Goal: Task Accomplishment & Management: Manage account settings

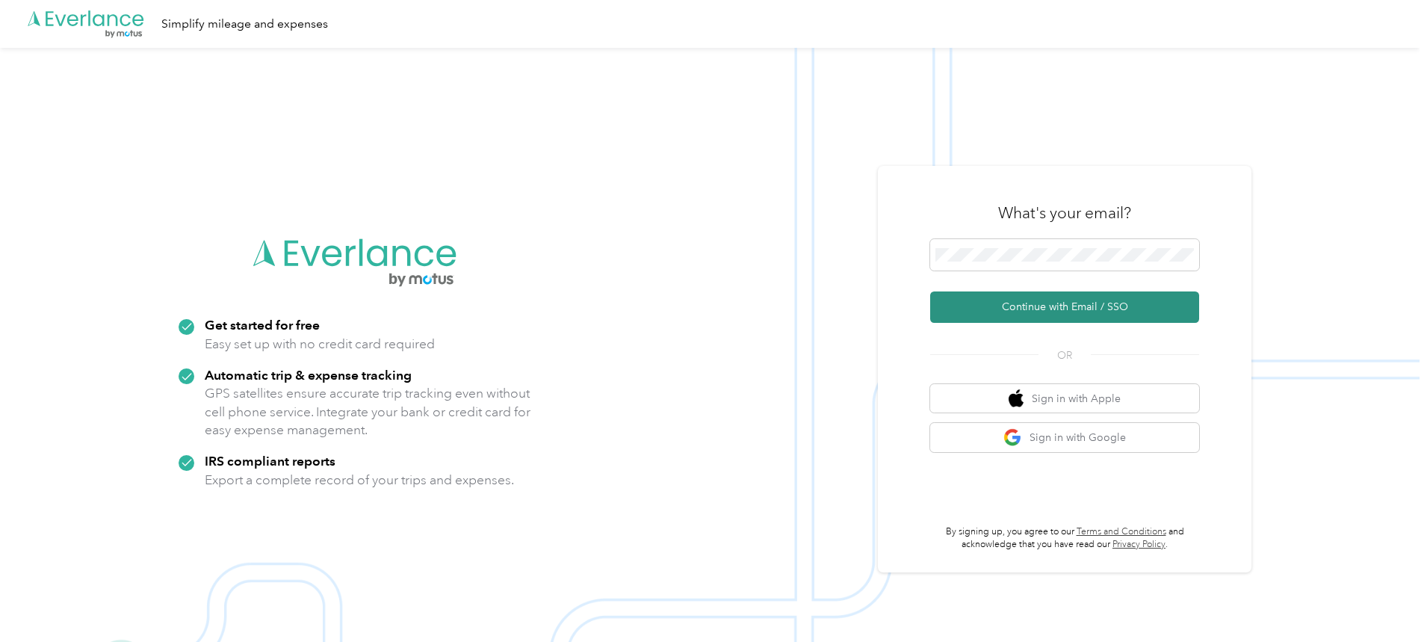
click at [1051, 307] on button "Continue with Email / SSO" at bounding box center [1064, 306] width 269 height 31
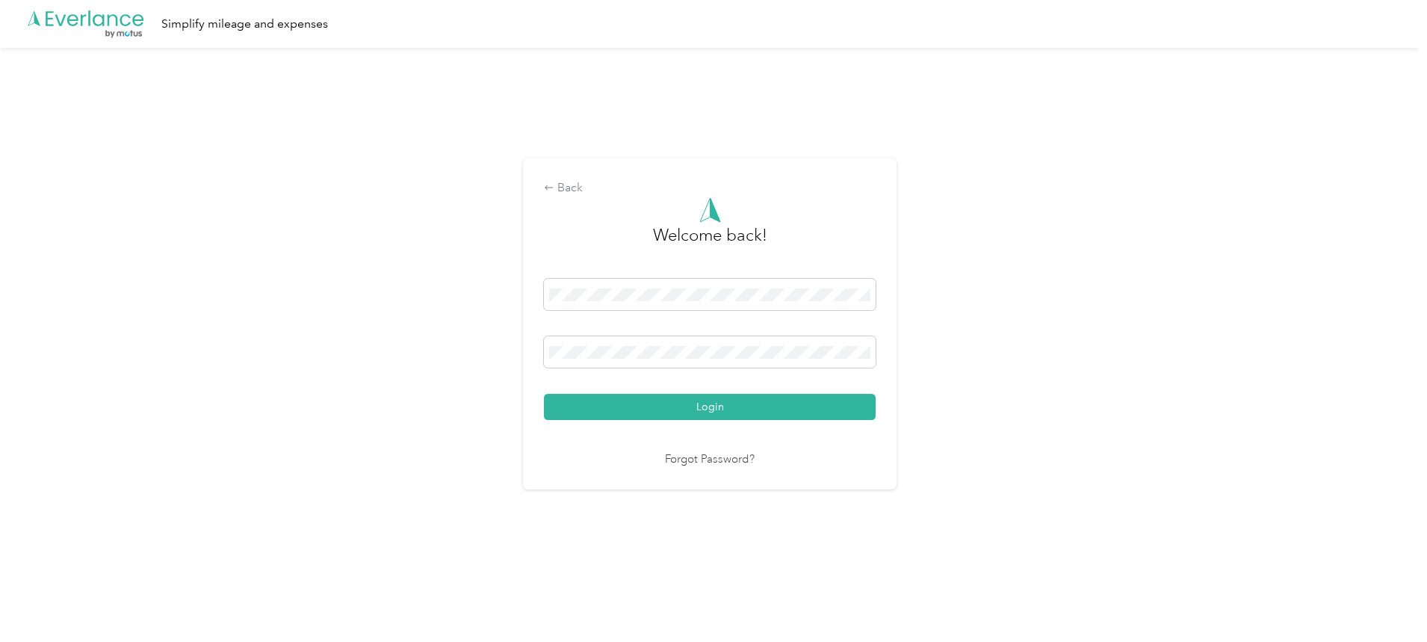
click at [544, 394] on button "Login" at bounding box center [710, 407] width 332 height 26
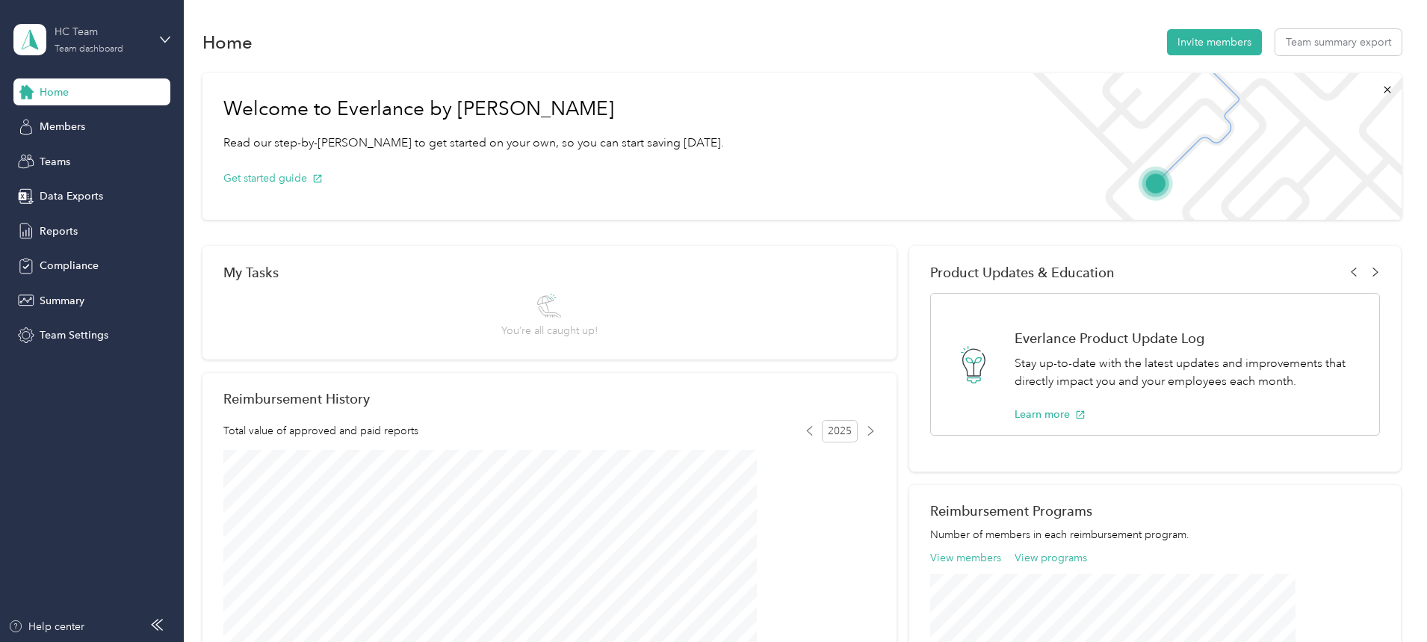
click at [120, 37] on div "HC Team" at bounding box center [101, 32] width 93 height 16
click at [66, 452] on aside "HC Team Team dashboard Home Members Teams Data Exports Reports Compliance Summa…" at bounding box center [92, 321] width 184 height 642
click at [59, 231] on span "Reports" at bounding box center [59, 231] width 38 height 16
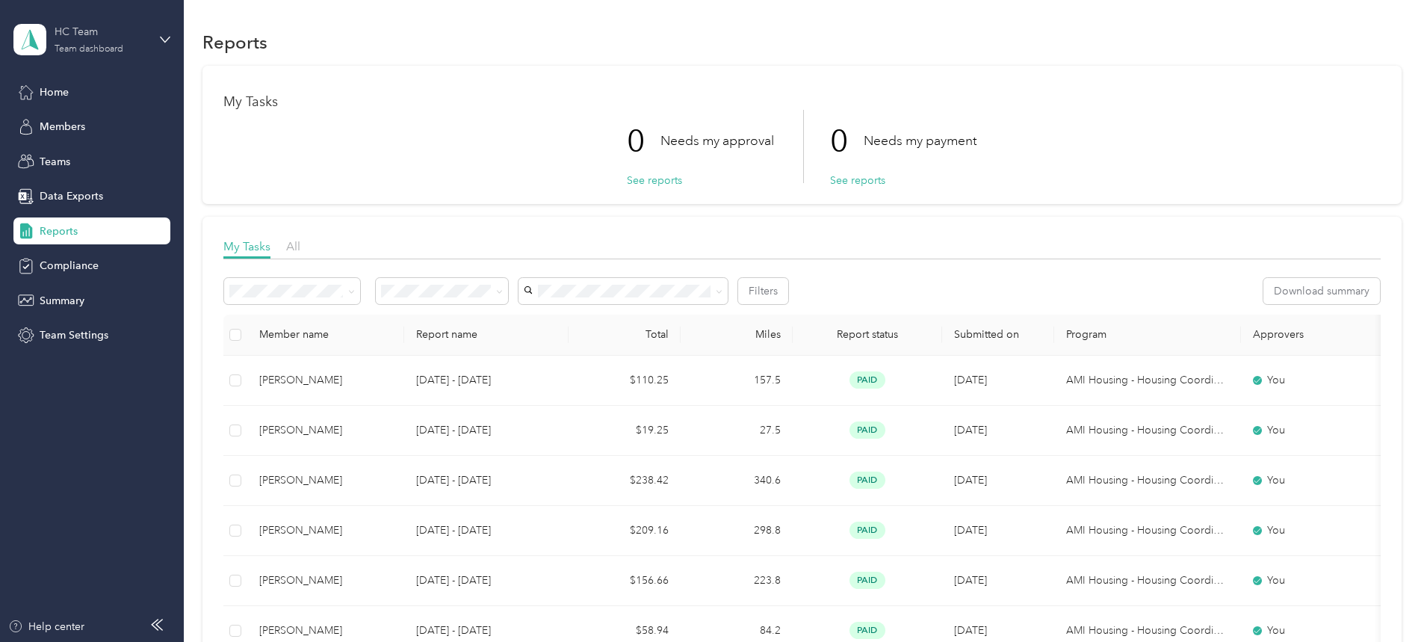
click at [85, 43] on div "HC Team Team dashboard" at bounding box center [101, 39] width 93 height 30
click at [86, 155] on div "Personal dashboard" at bounding box center [74, 155] width 94 height 16
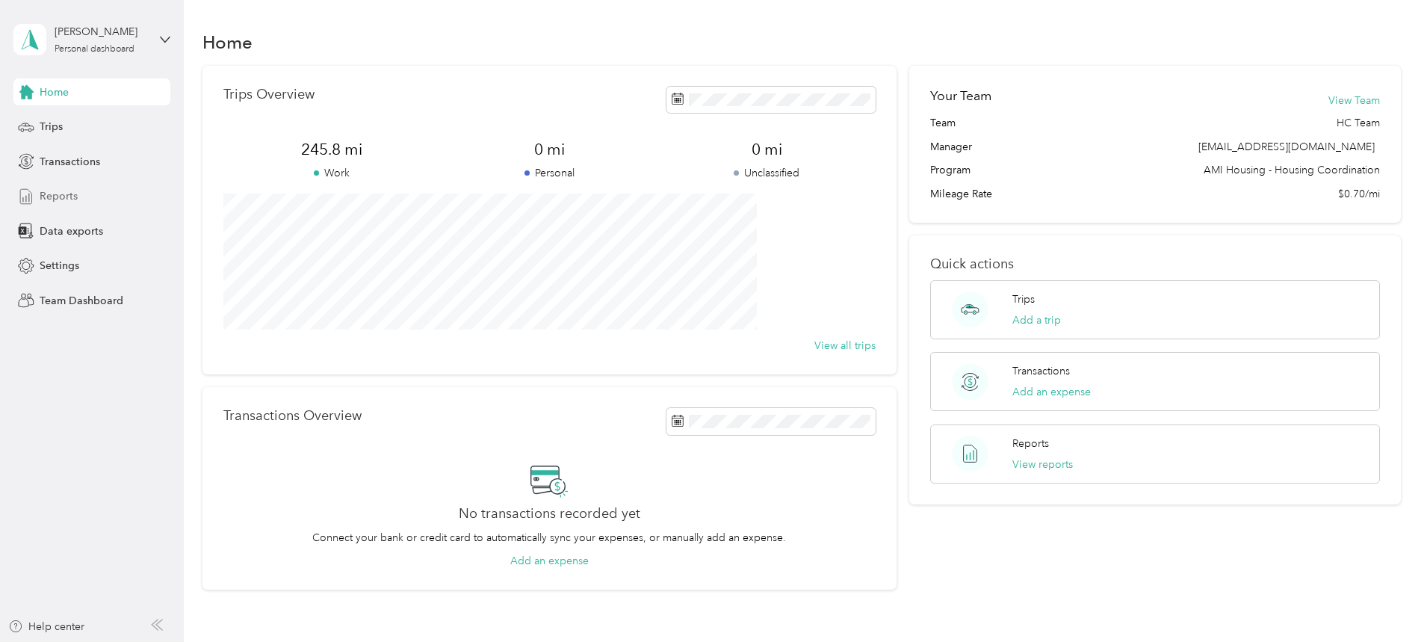
click at [61, 195] on span "Reports" at bounding box center [59, 196] width 38 height 16
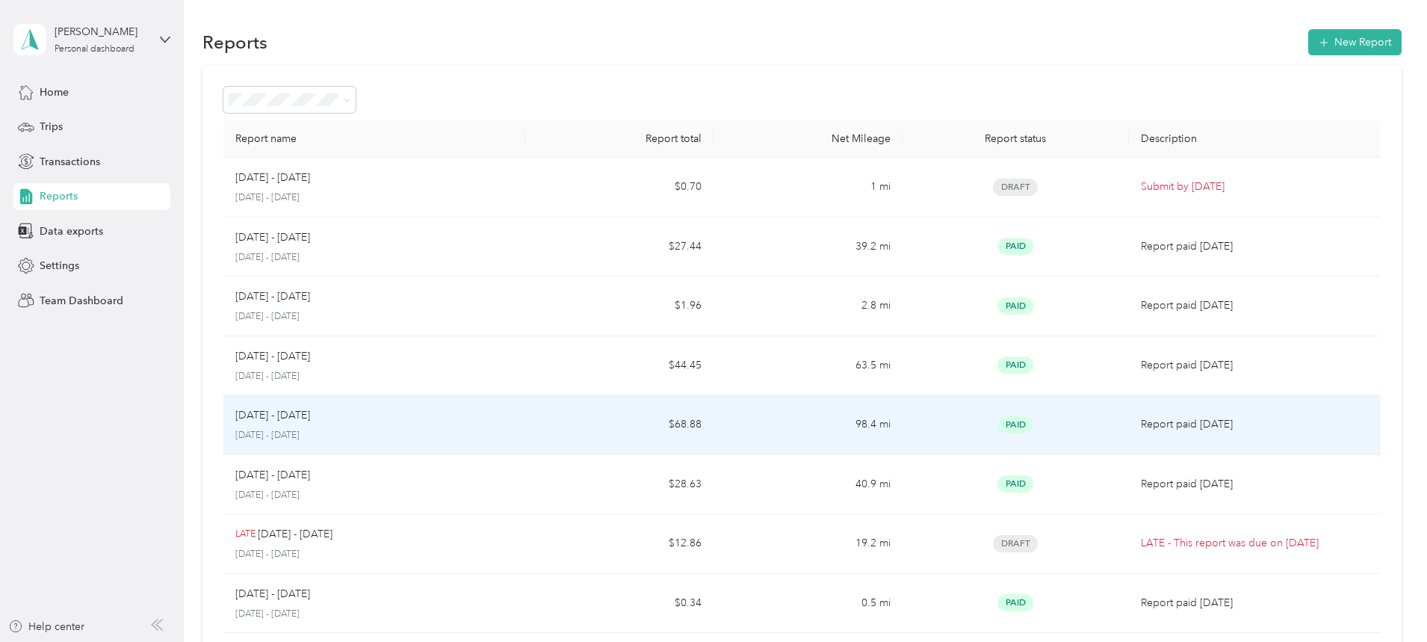
click at [359, 429] on p "[DATE] - [DATE]" at bounding box center [374, 435] width 278 height 13
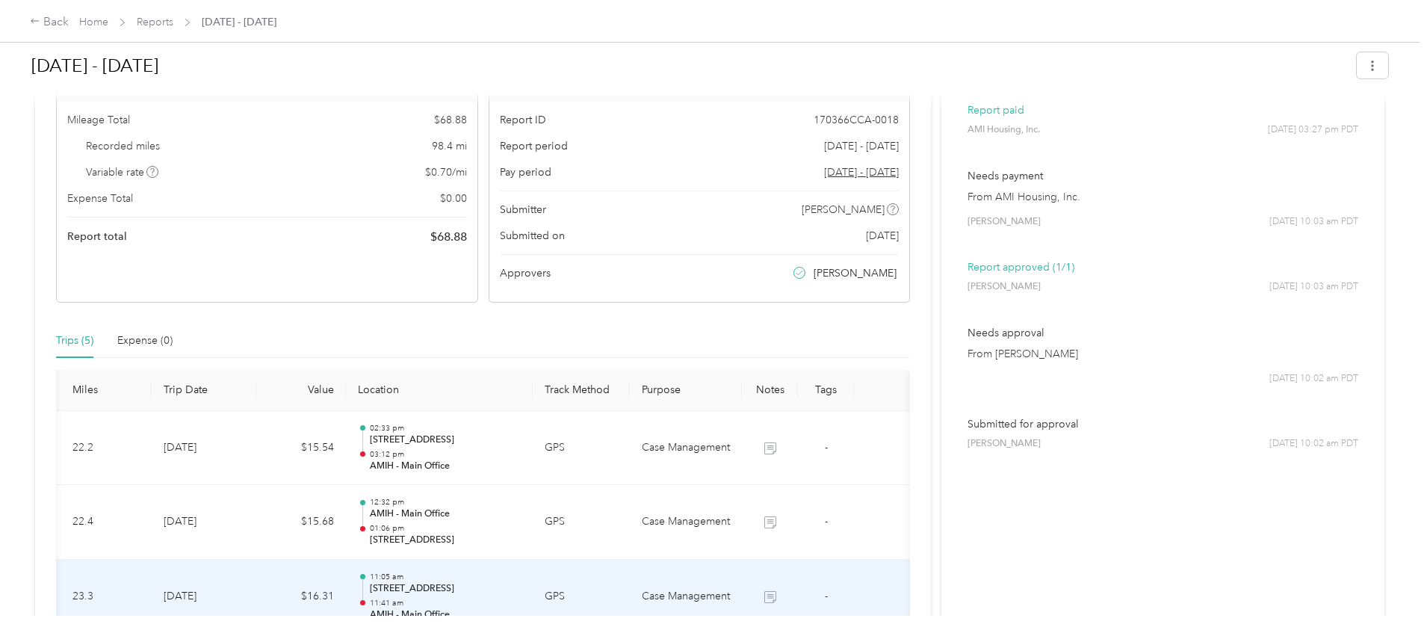
scroll to position [409, 0]
